Goal: Transaction & Acquisition: Obtain resource

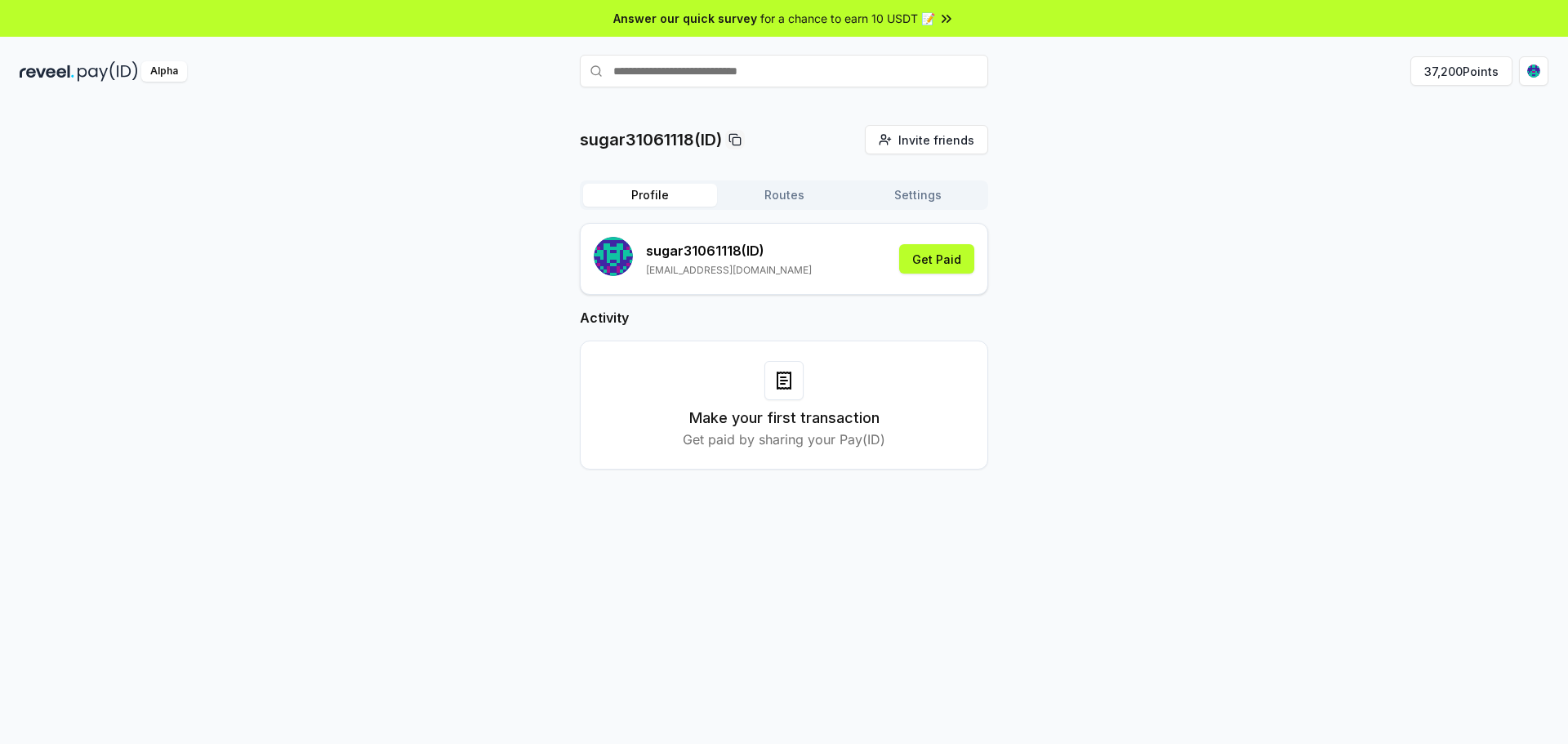
click at [944, 274] on div "sugar31061118 (ID) [EMAIL_ADDRESS][DOMAIN_NAME] Get Paid" at bounding box center [784, 259] width 381 height 44
click at [946, 267] on button "Get Paid" at bounding box center [937, 259] width 75 height 30
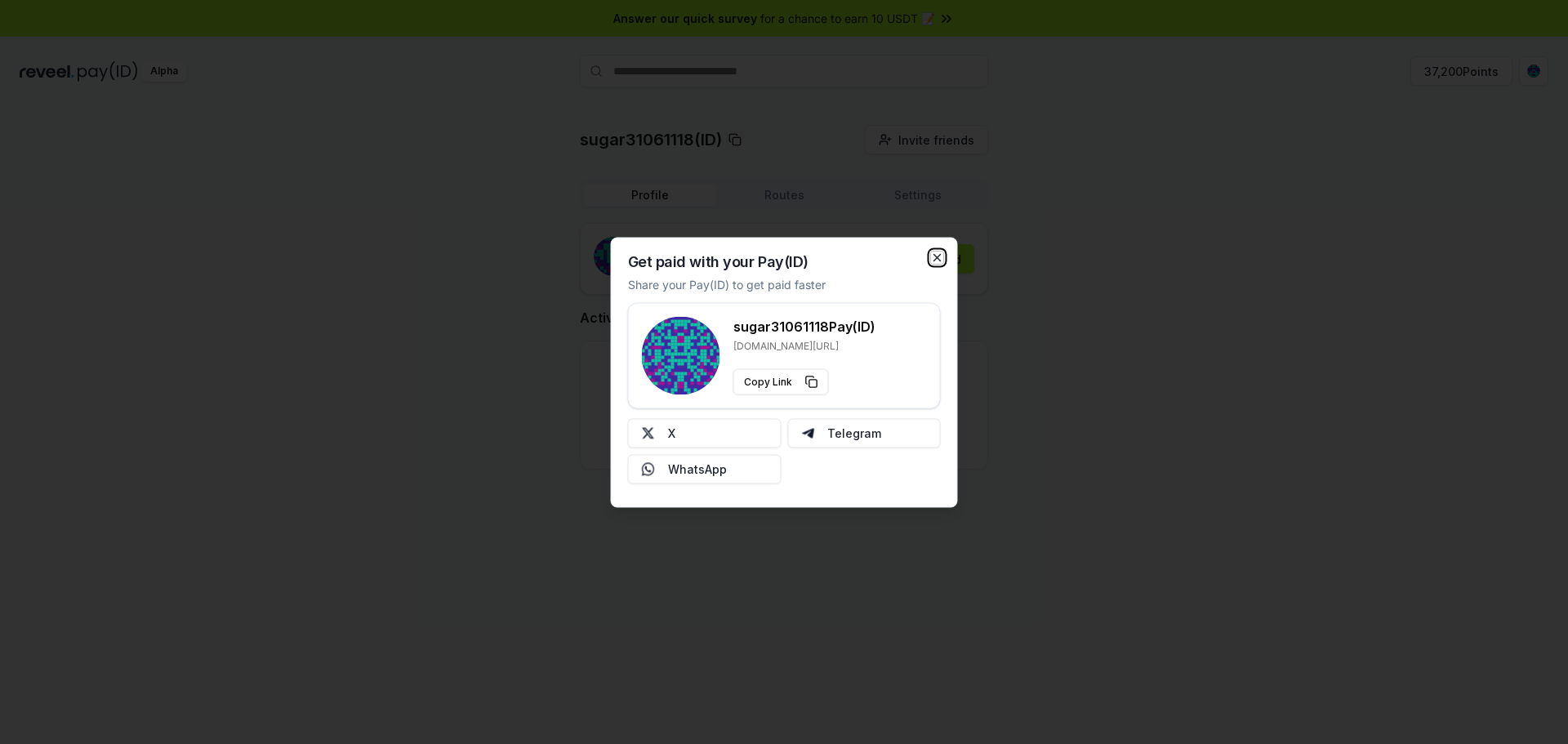
click at [933, 258] on icon "button" at bounding box center [937, 257] width 13 height 13
